Goal: Task Accomplishment & Management: Use online tool/utility

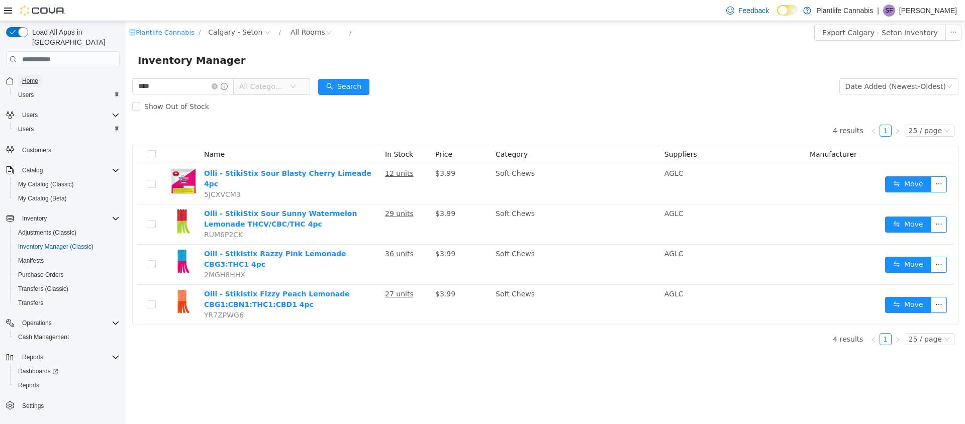
click at [30, 77] on span "Home" at bounding box center [30, 81] width 16 height 8
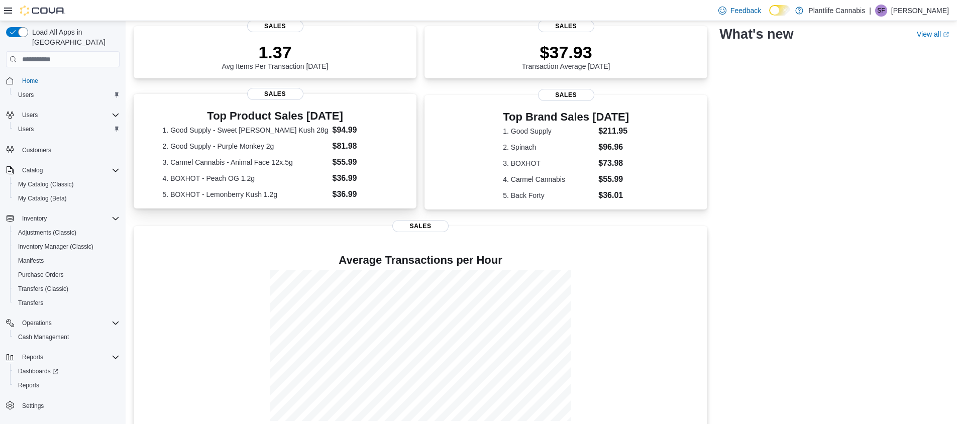
scroll to position [182, 0]
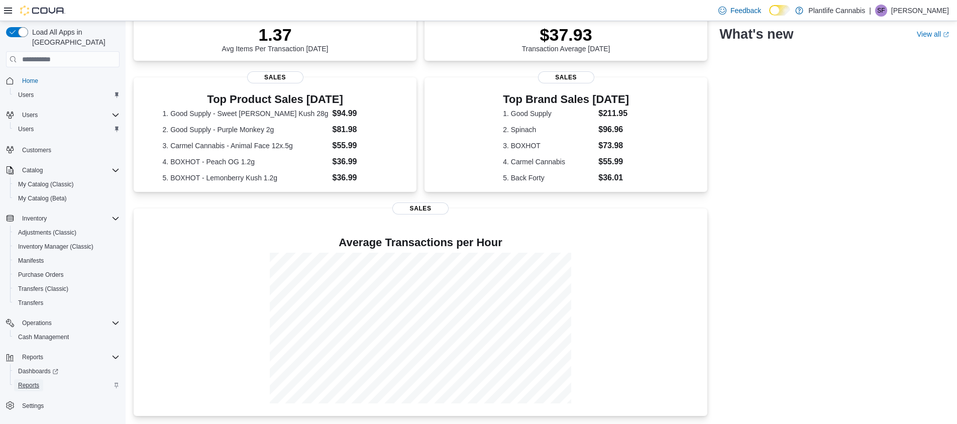
click at [27, 381] on span "Reports" at bounding box center [28, 385] width 21 height 8
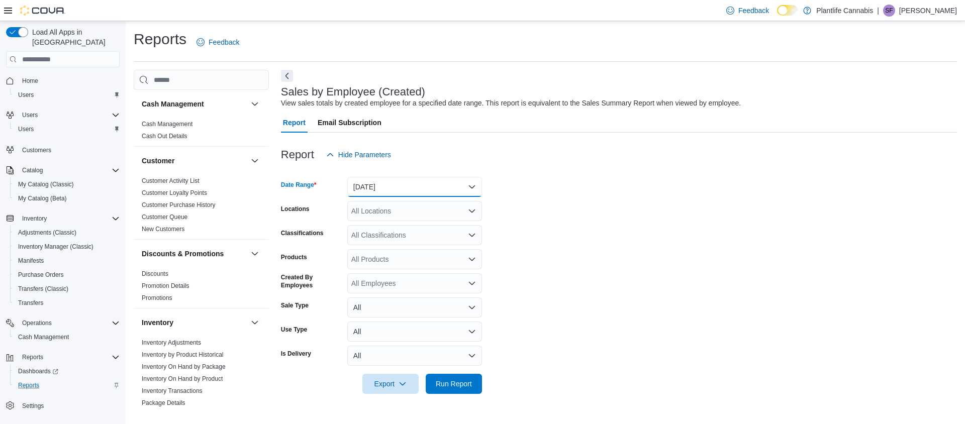
click at [368, 187] on button "[DATE]" at bounding box center [414, 187] width 135 height 20
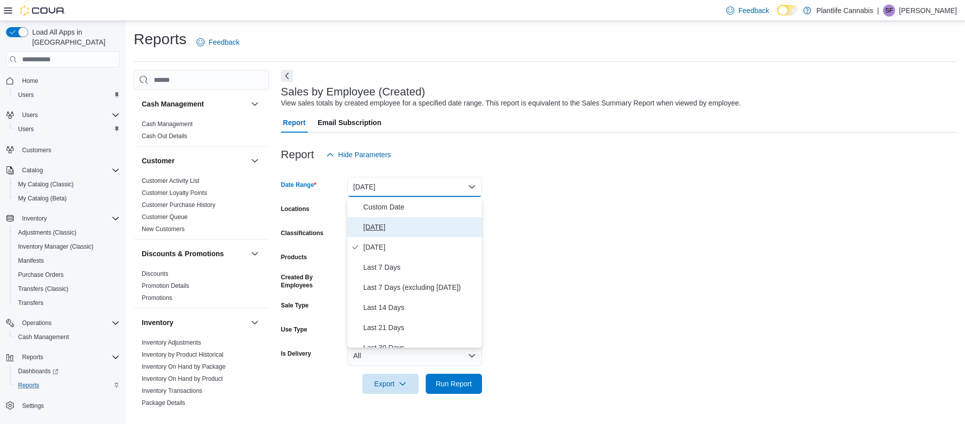
click at [376, 230] on span "[DATE]" at bounding box center [420, 227] width 115 height 12
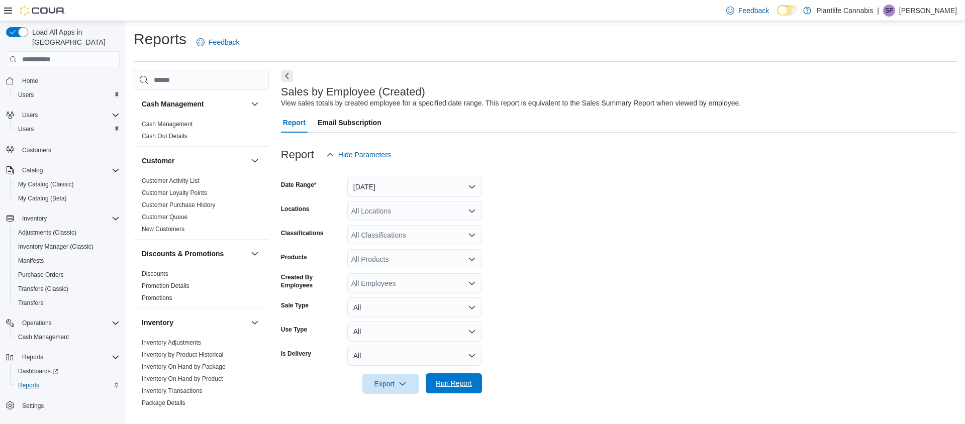
click at [445, 384] on span "Run Report" at bounding box center [454, 383] width 36 height 10
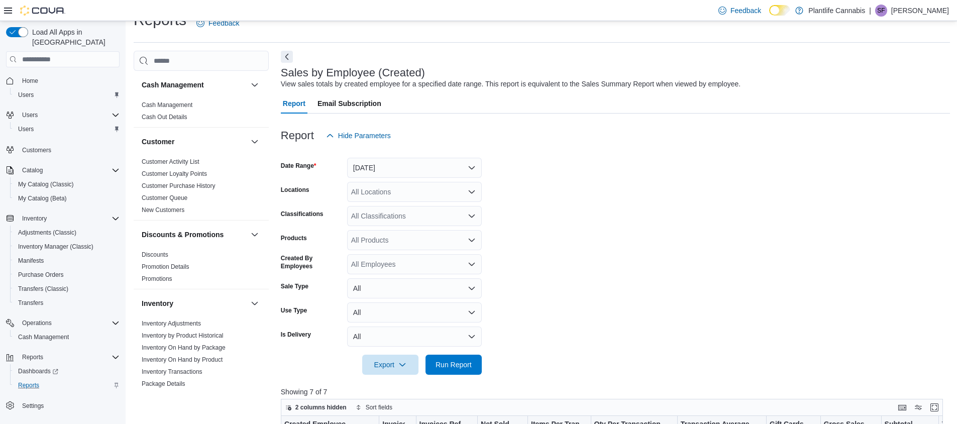
scroll to position [274, 0]
